Goal: Task Accomplishment & Management: Manage account settings

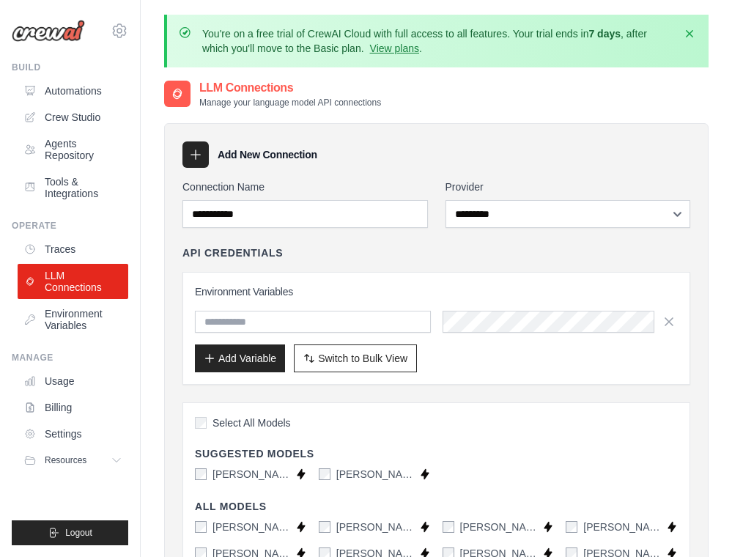
select select "*********"
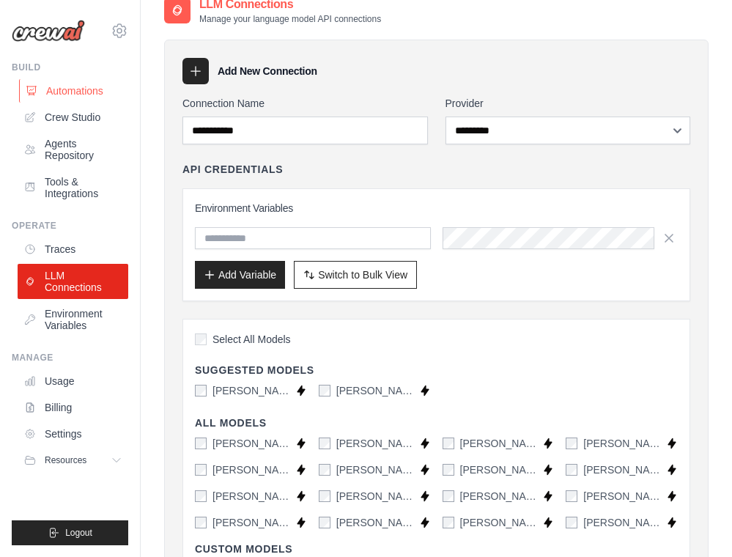
click at [81, 100] on link "Automations" at bounding box center [74, 90] width 111 height 23
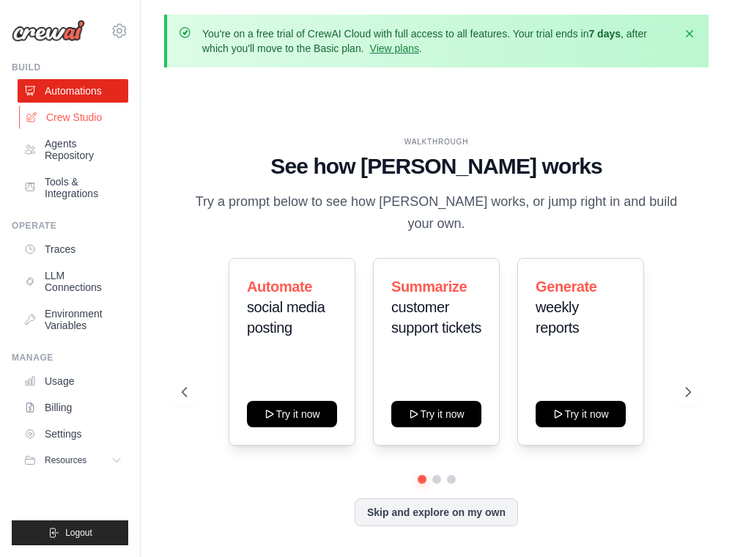
click at [73, 119] on link "Crew Studio" at bounding box center [74, 117] width 111 height 23
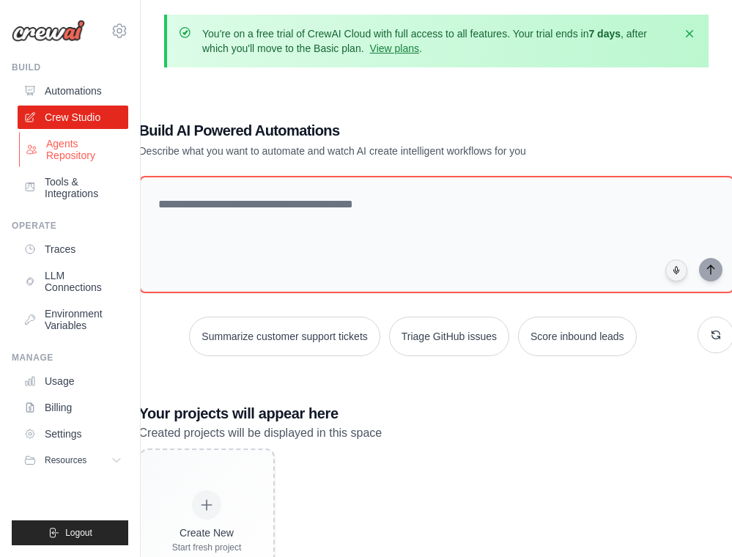
click at [72, 146] on link "Agents Repository" at bounding box center [74, 149] width 111 height 35
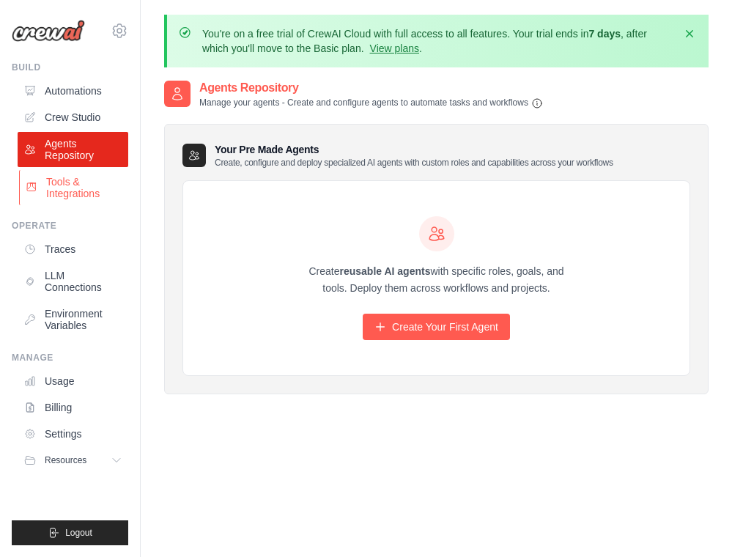
click at [67, 192] on link "Tools & Integrations" at bounding box center [74, 187] width 111 height 35
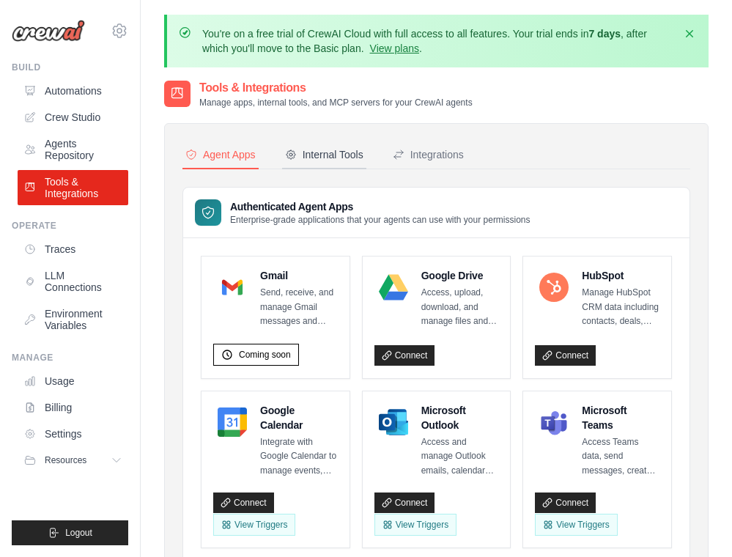
click at [350, 152] on div "Internal Tools" at bounding box center [324, 154] width 78 height 15
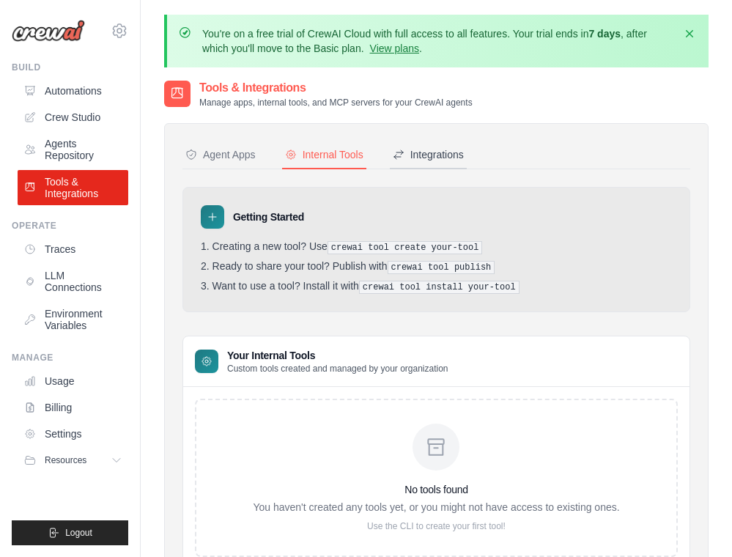
click at [429, 155] on div "Integrations" at bounding box center [428, 154] width 71 height 15
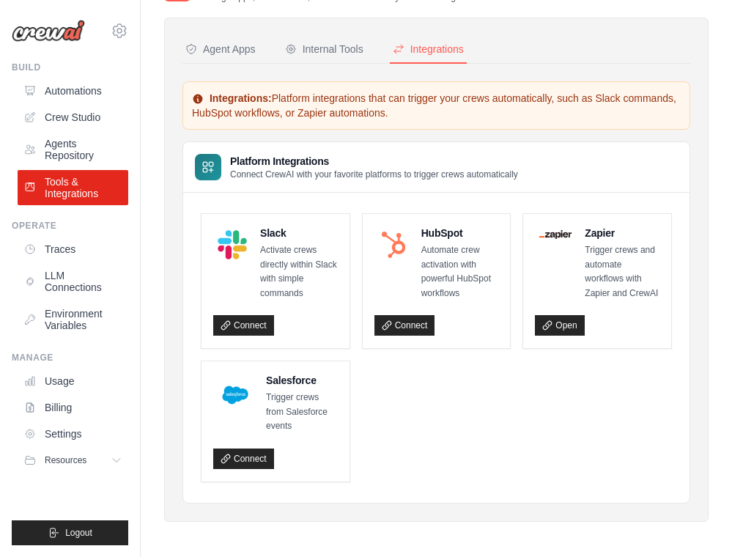
scroll to position [104, 0]
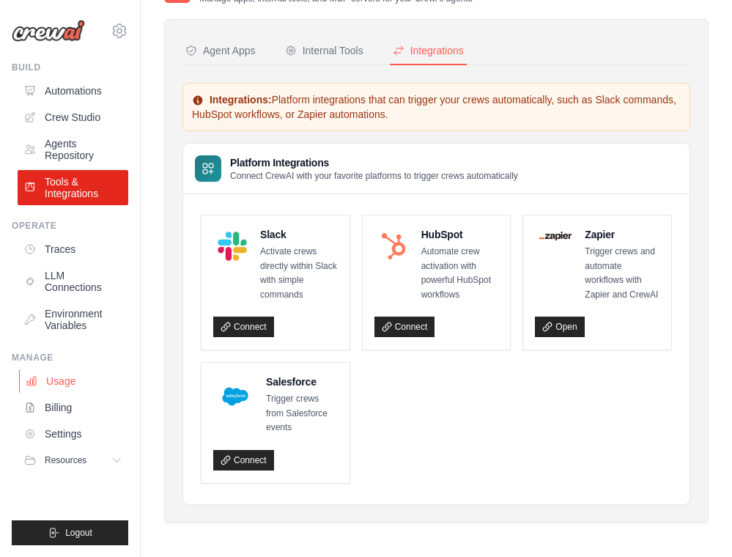
click at [56, 387] on link "Usage" at bounding box center [74, 380] width 111 height 23
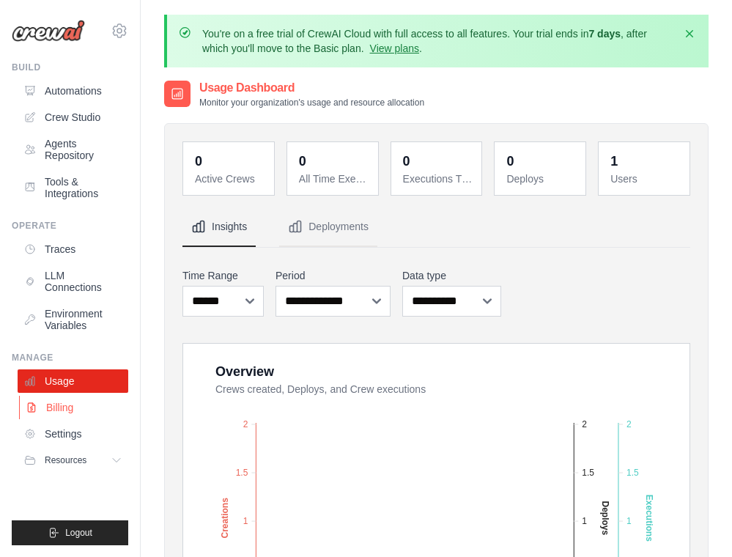
click at [57, 406] on link "Billing" at bounding box center [74, 407] width 111 height 23
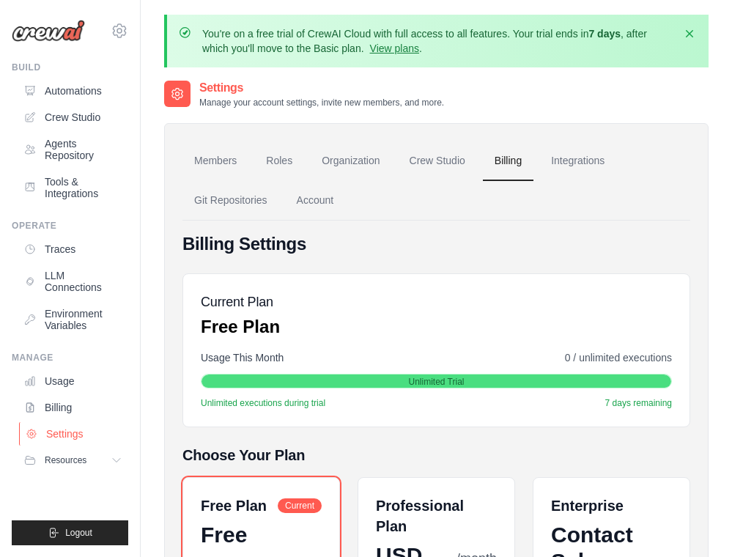
click at [64, 425] on link "Settings" at bounding box center [74, 433] width 111 height 23
